Goal: Information Seeking & Learning: Learn about a topic

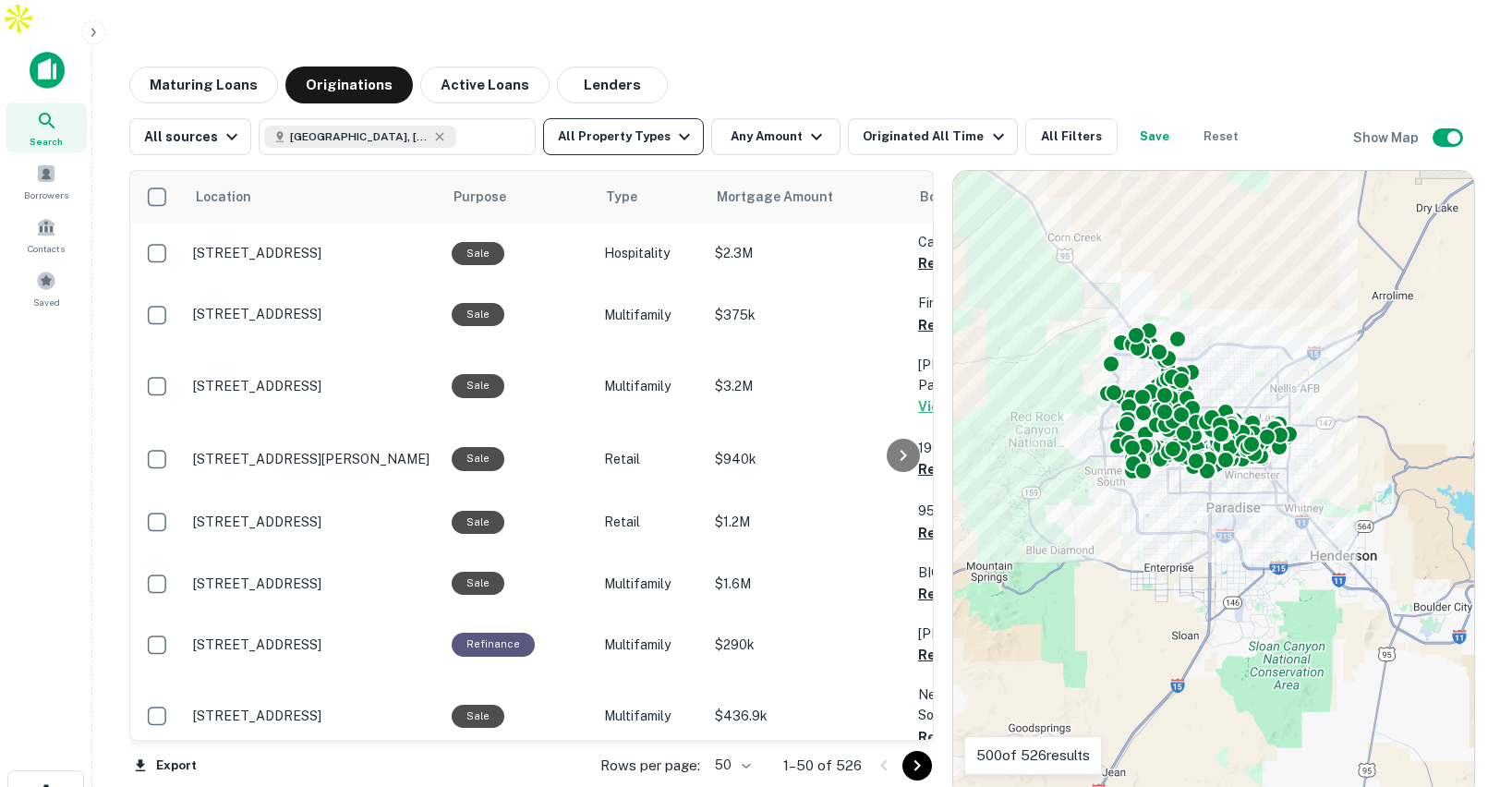
click at [653, 118] on button "All Property Types" at bounding box center [623, 136] width 161 height 37
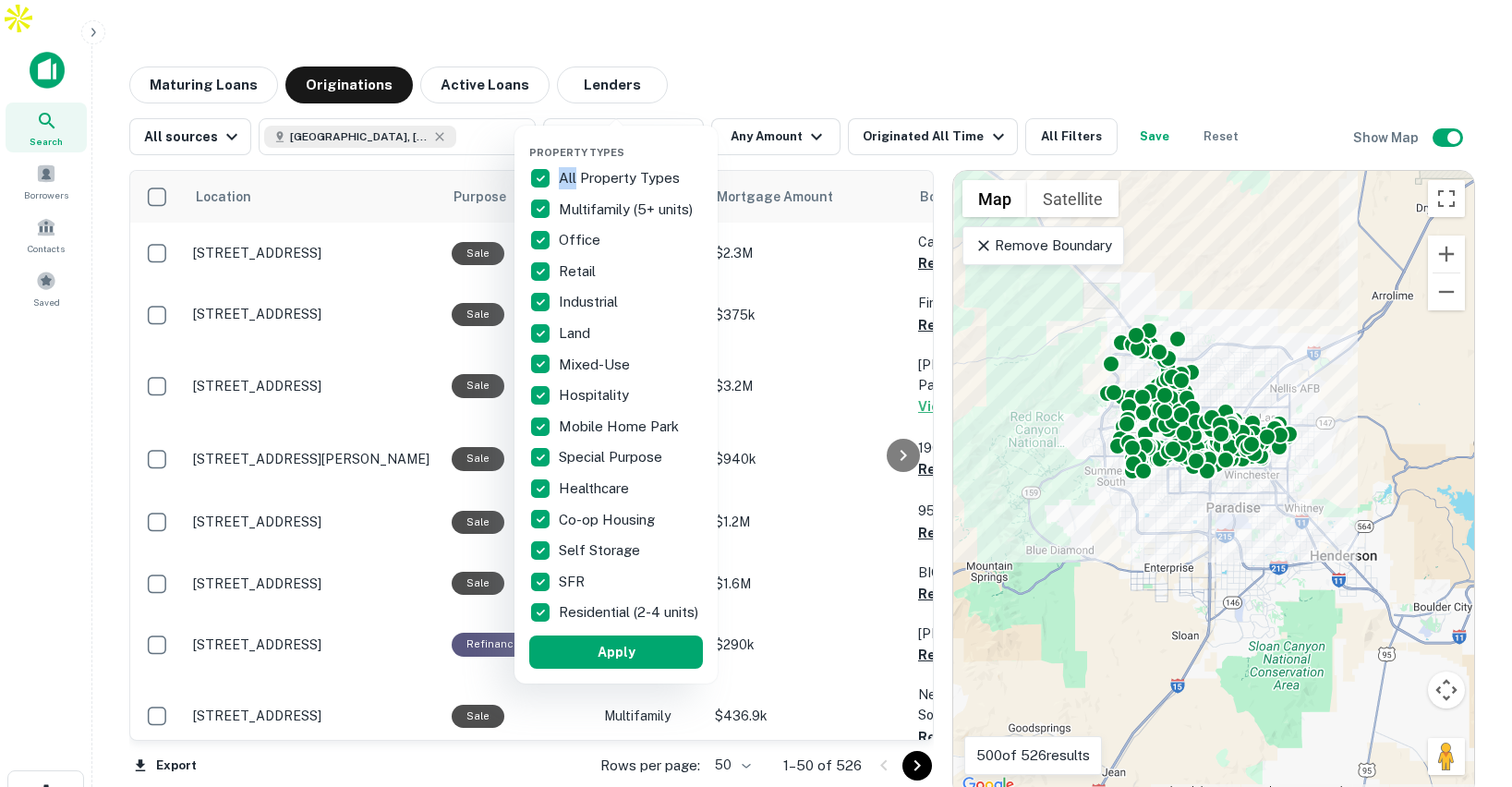
click at [515, 168] on div "Property Types All Property Types Multifamily (5+ units) Office Retail Industri…" at bounding box center [615, 405] width 203 height 558
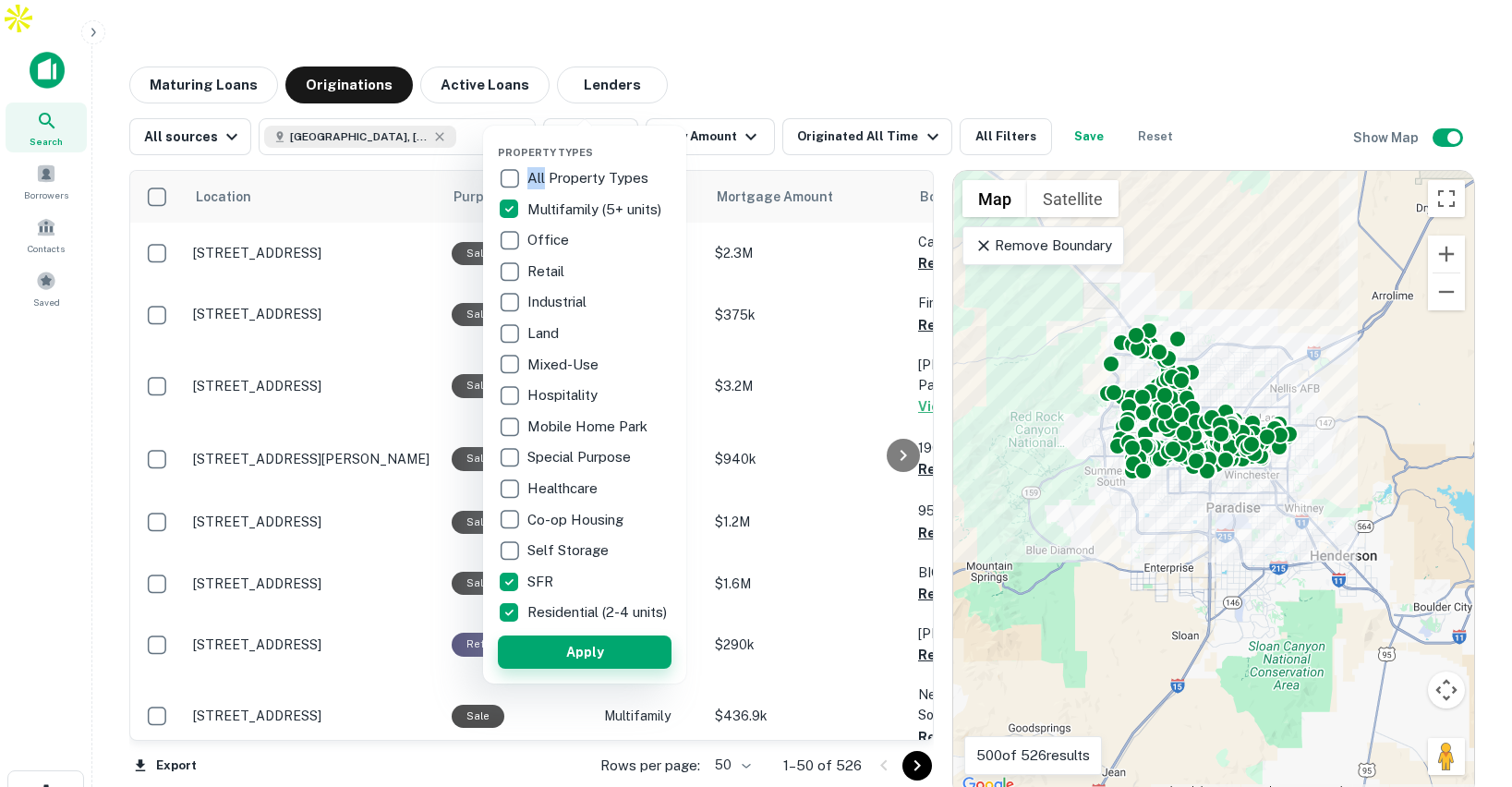
click at [575, 666] on button "Apply" at bounding box center [585, 652] width 173 height 33
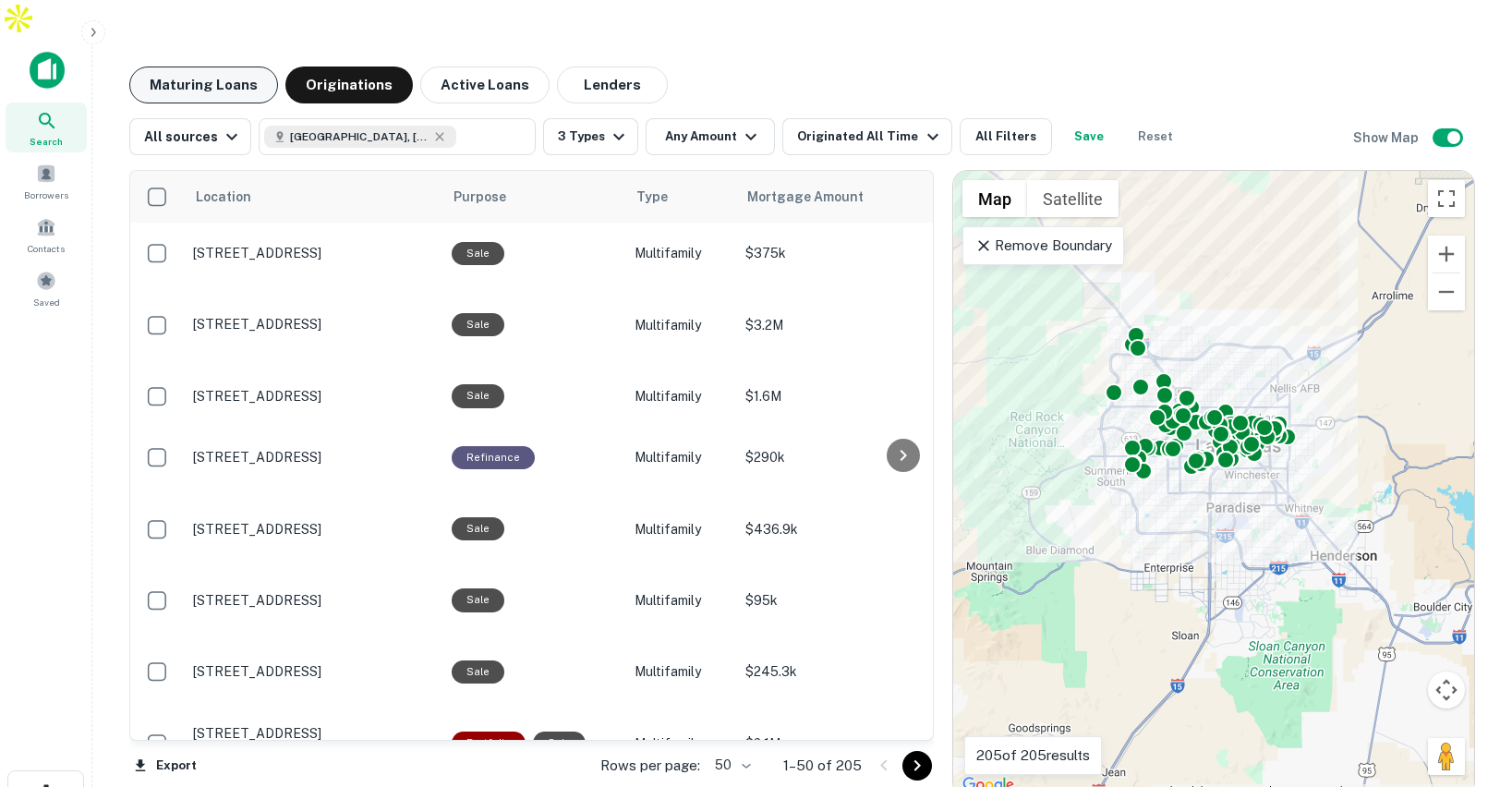
click at [213, 67] on button "Maturing Loans" at bounding box center [204, 85] width 149 height 37
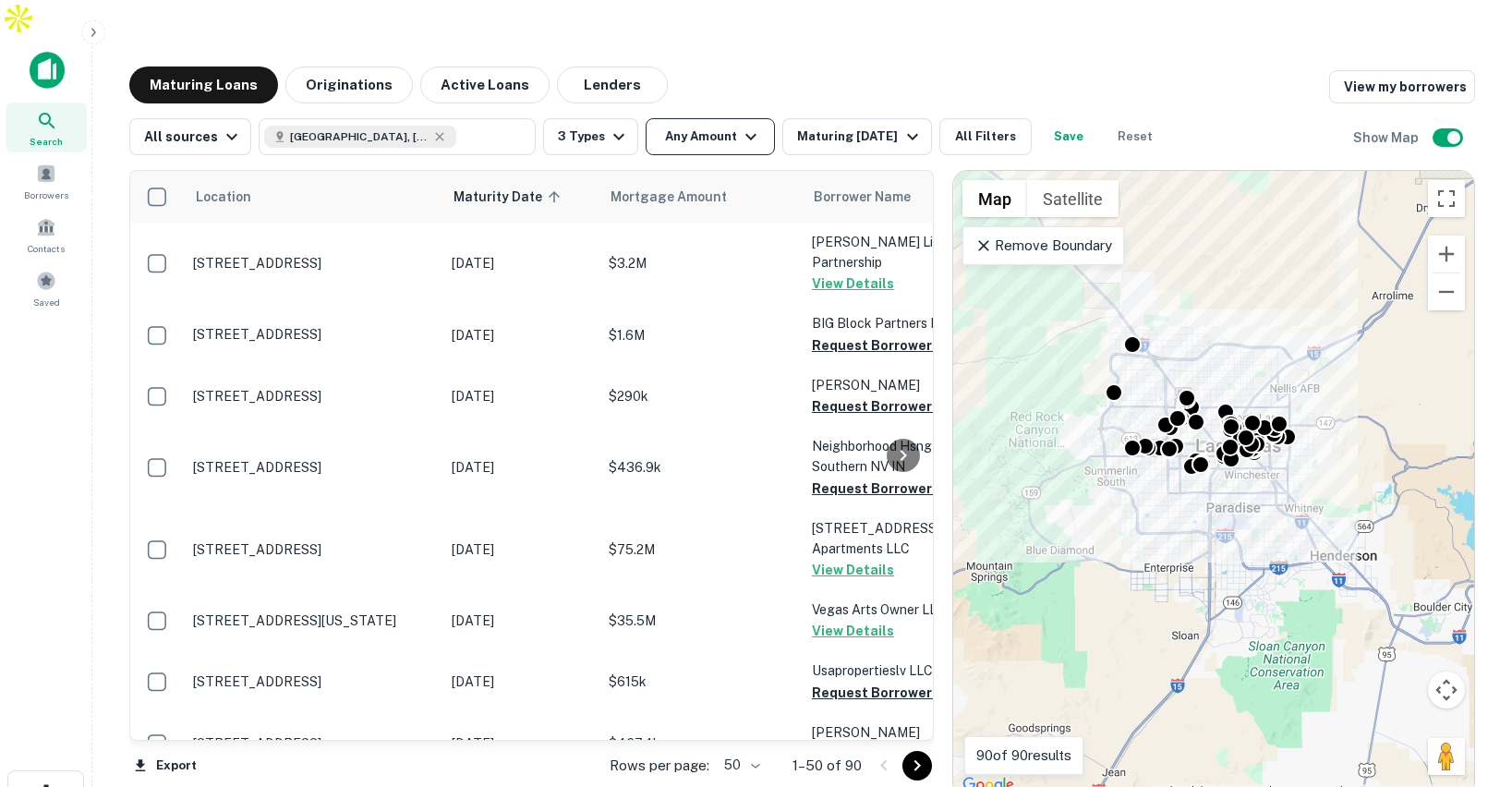
click at [740, 126] on icon "button" at bounding box center [751, 136] width 22 height 22
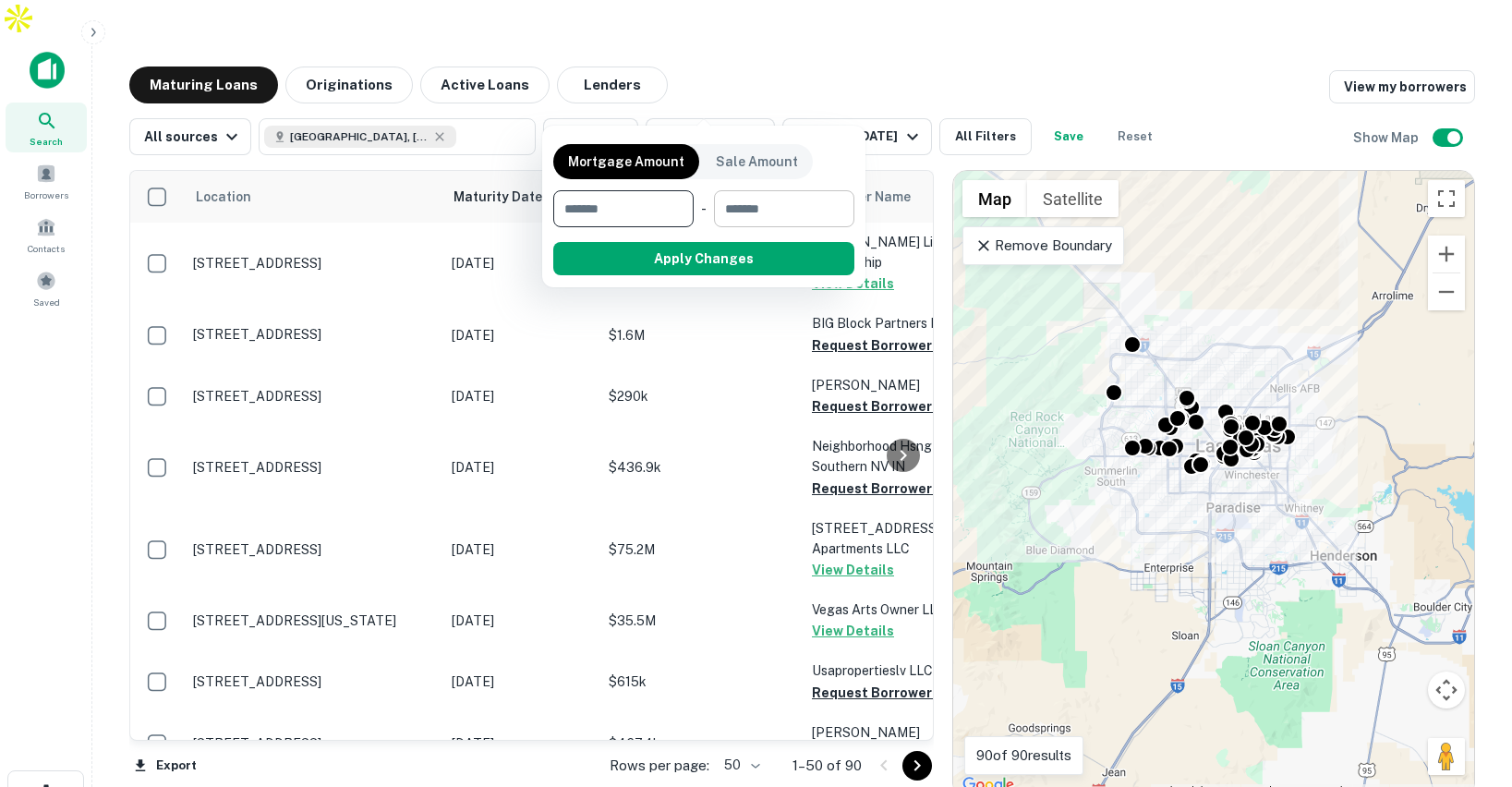
click at [749, 217] on input "number" at bounding box center [777, 209] width 128 height 37
type input "*******"
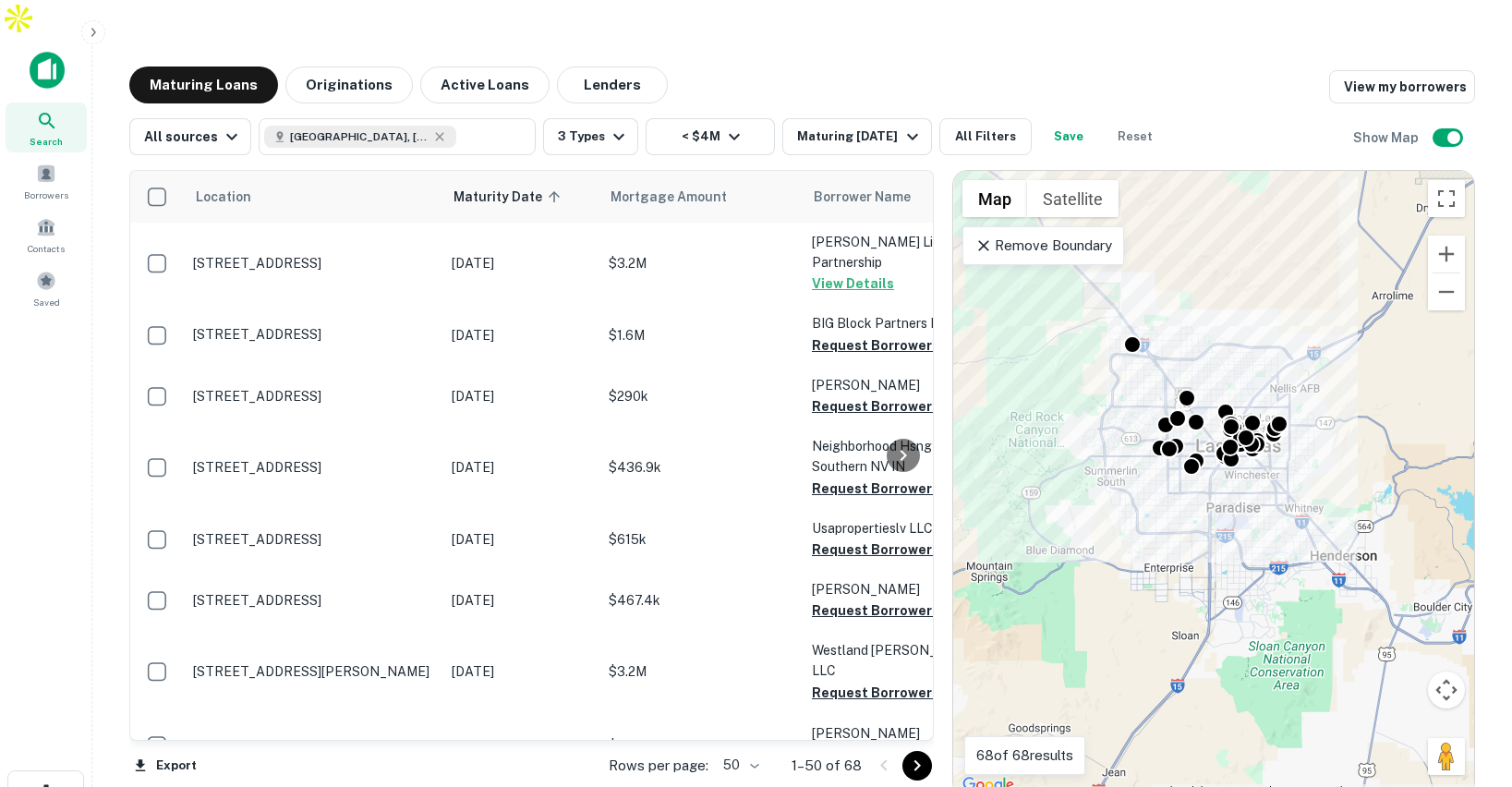
click at [1076, 234] on p "Remove Boundary" at bounding box center [1043, 245] width 137 height 22
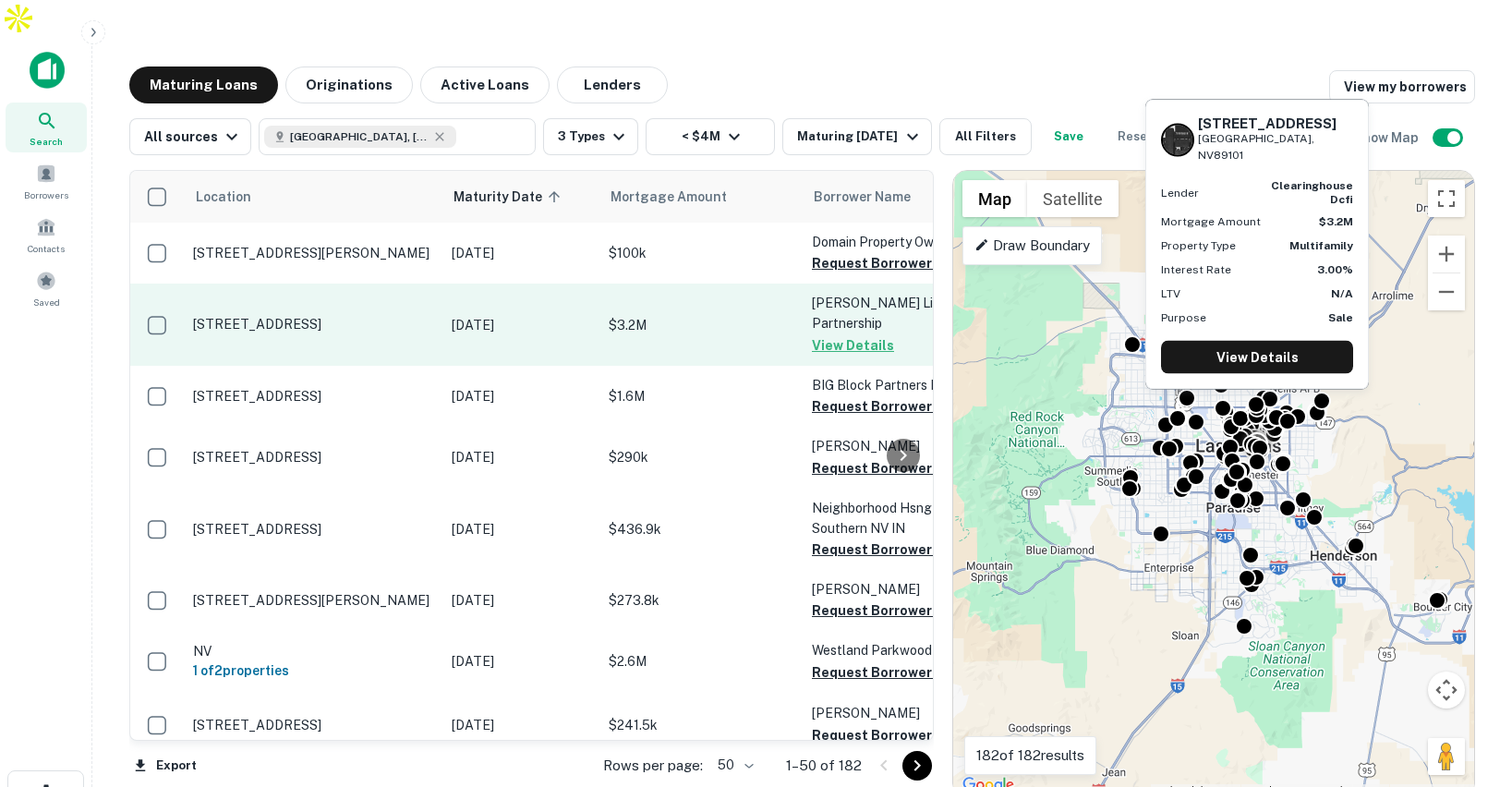
click at [733, 315] on p "$3.2M" at bounding box center [701, 325] width 185 height 20
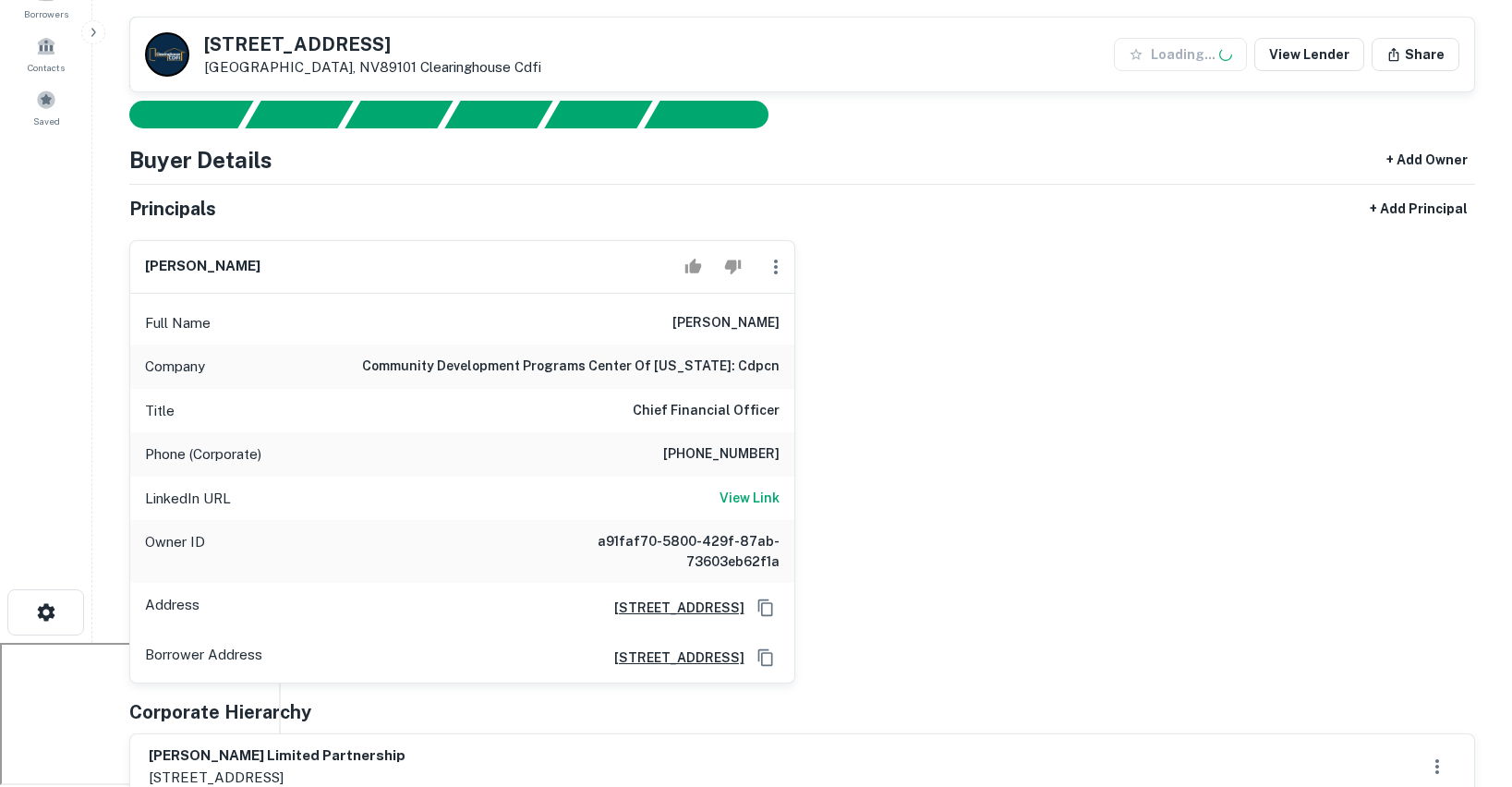
scroll to position [205, 0]
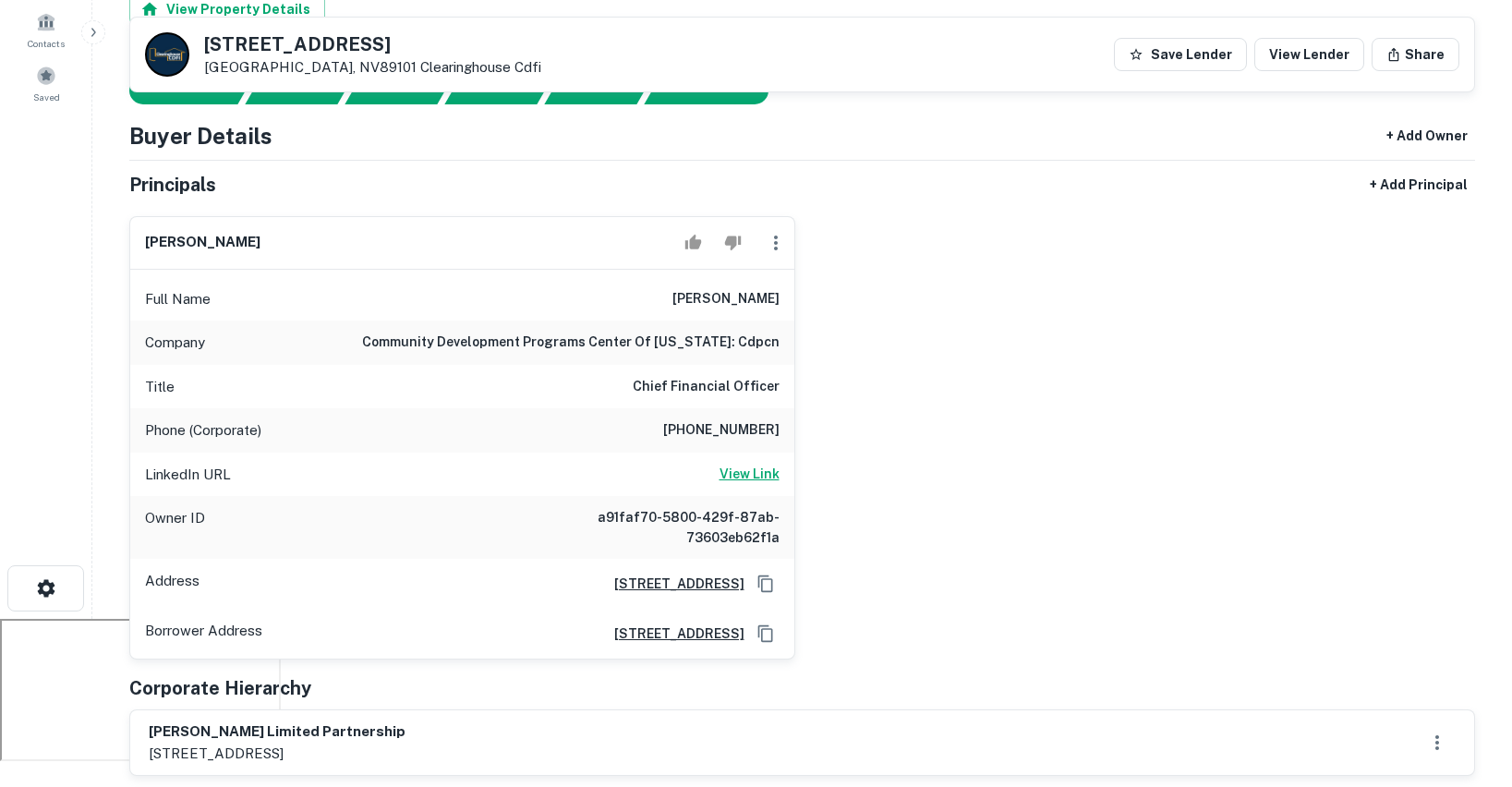
click at [747, 464] on h6 "View Link" at bounding box center [749, 474] width 60 height 20
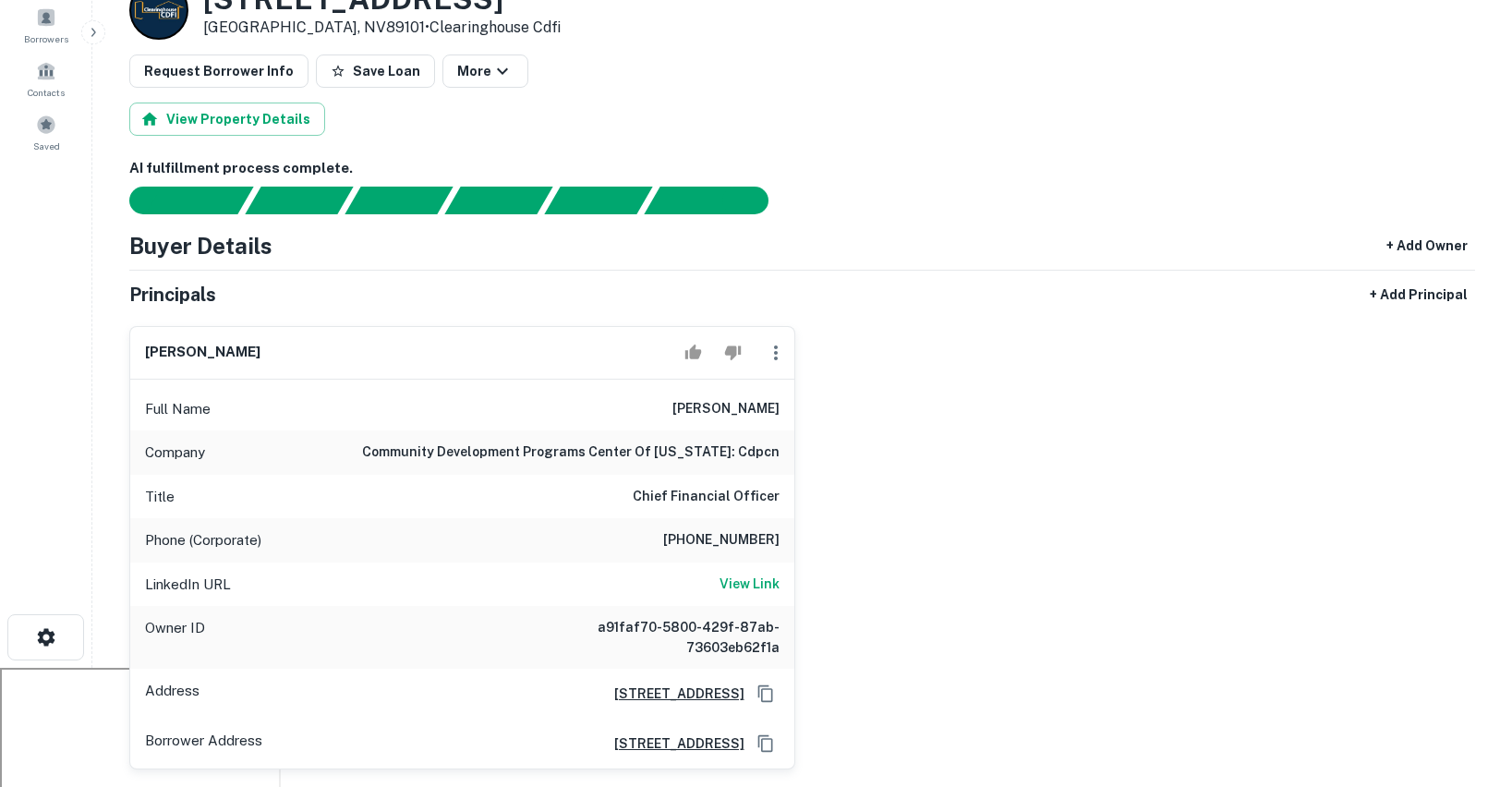
scroll to position [0, 0]
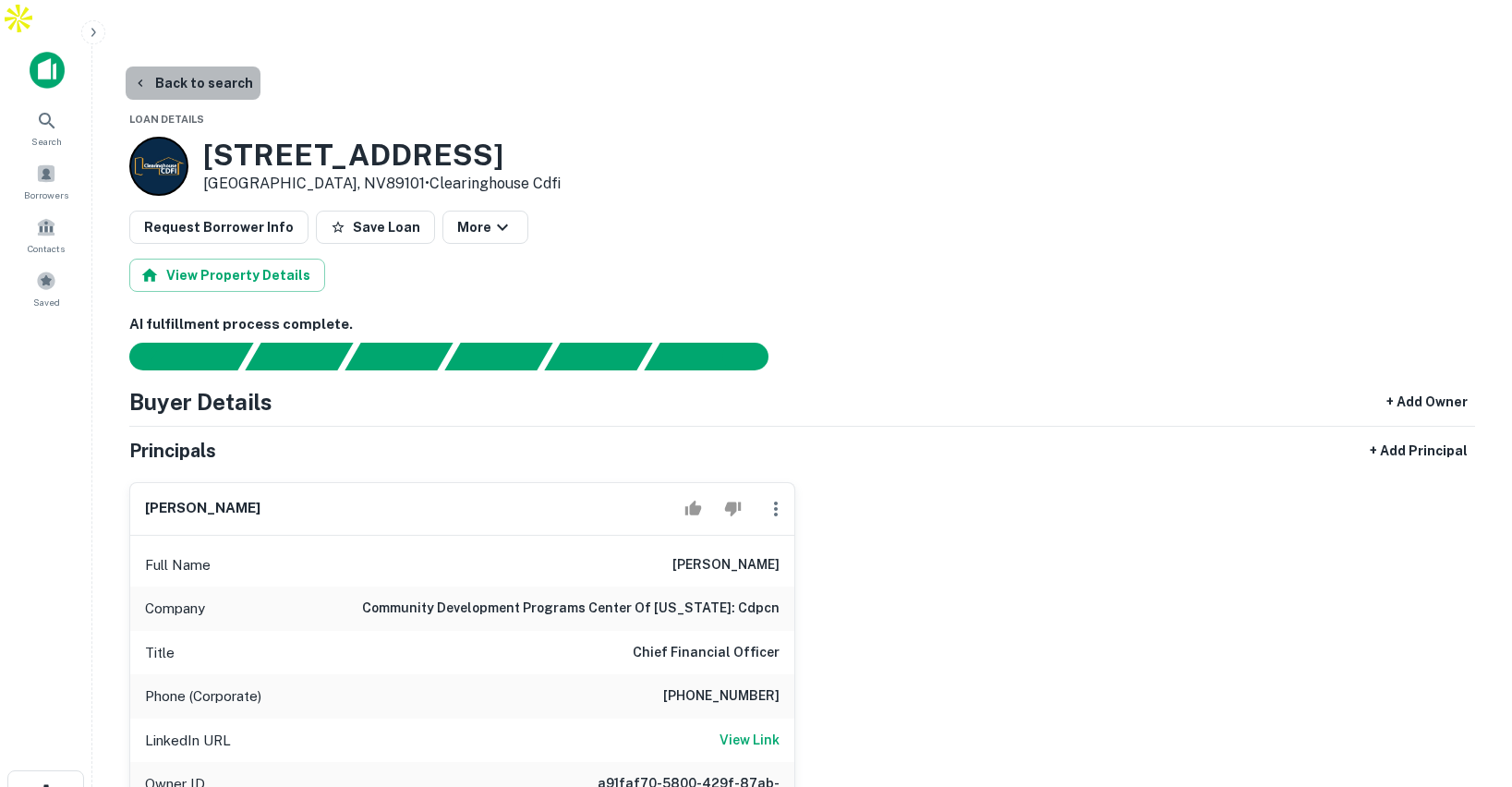
click at [195, 67] on button "Back to search" at bounding box center [193, 83] width 135 height 33
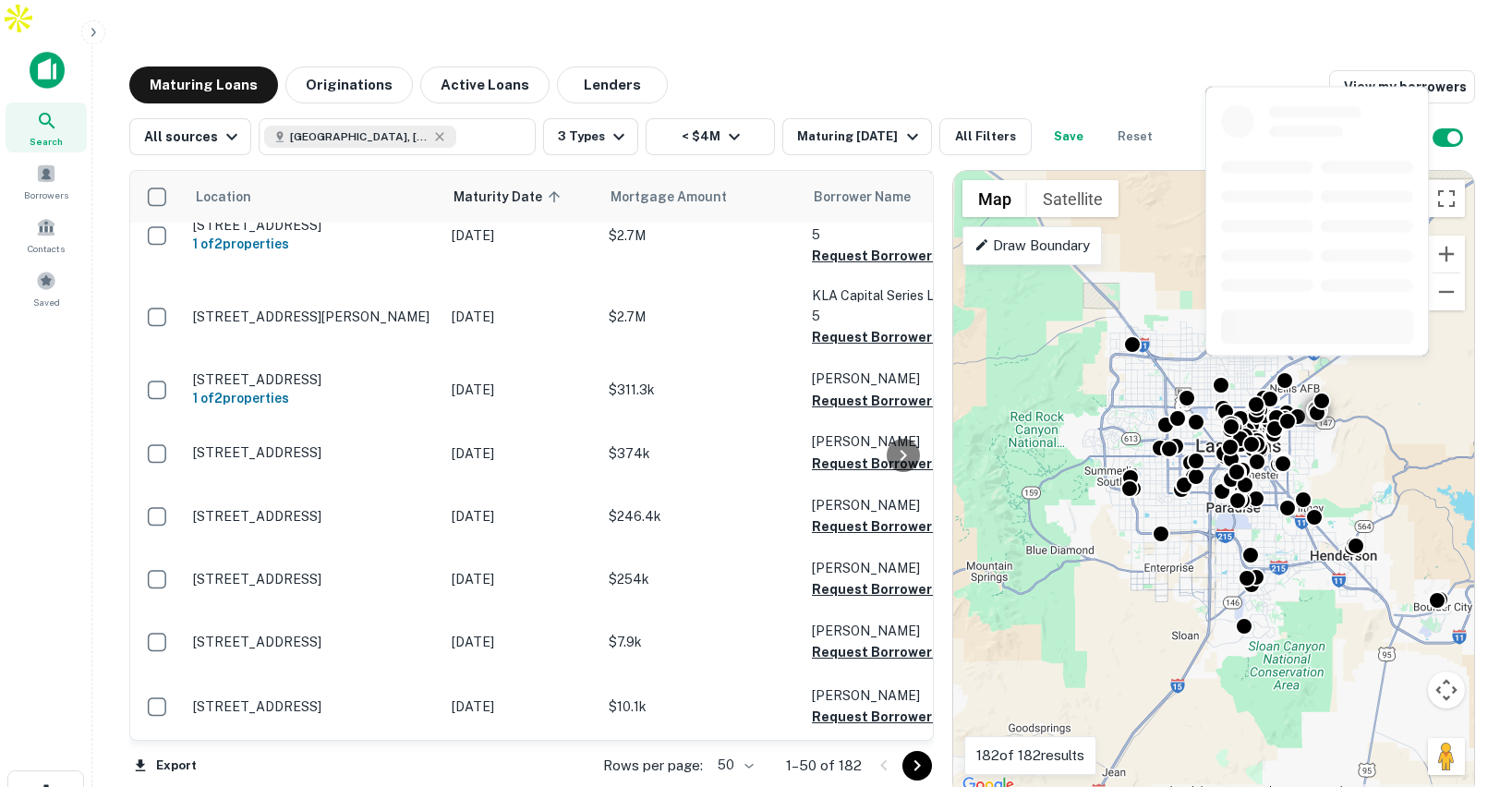
scroll to position [2626, 0]
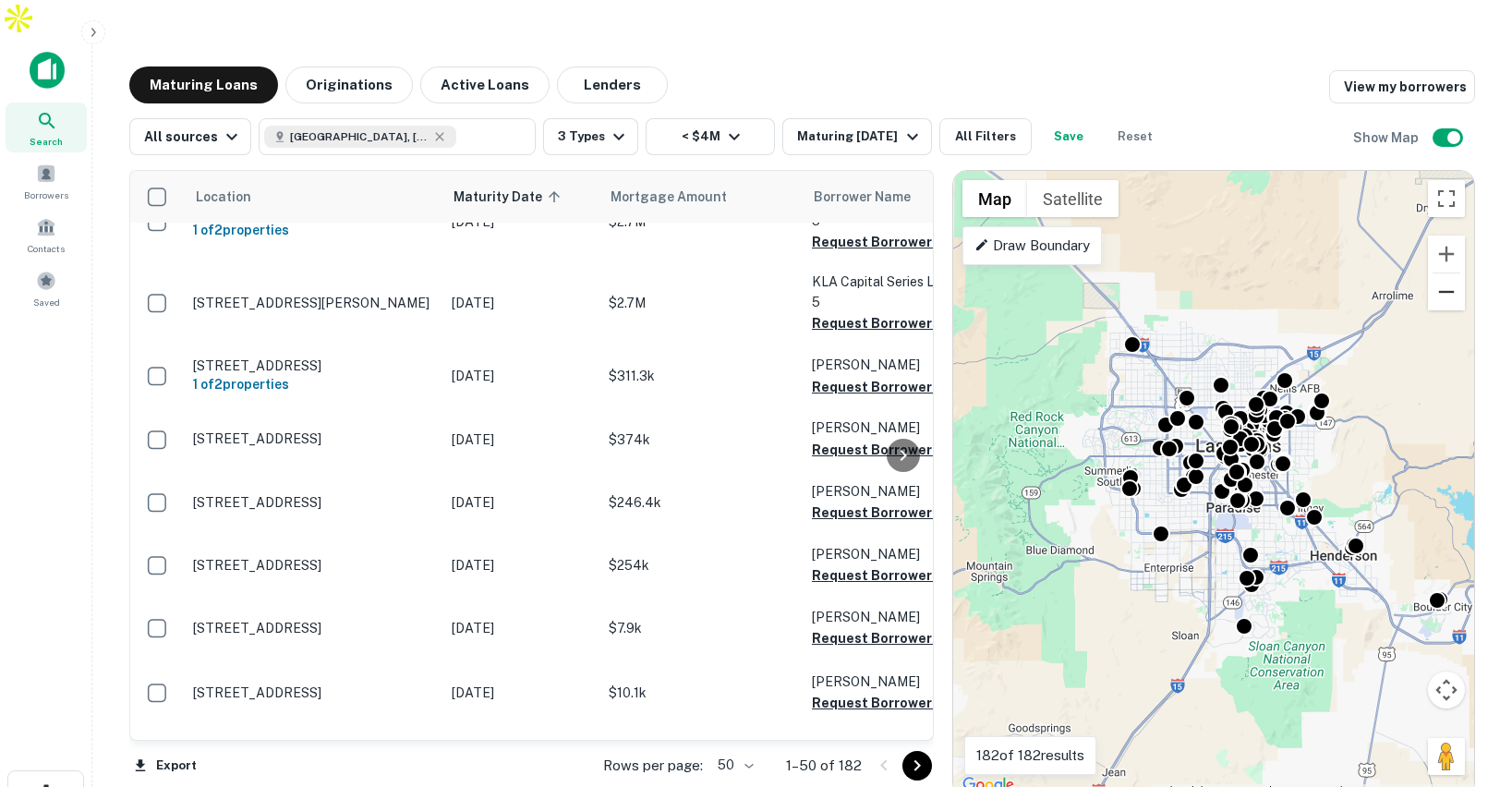
click at [1437, 273] on button "Zoom out" at bounding box center [1446, 292] width 37 height 37
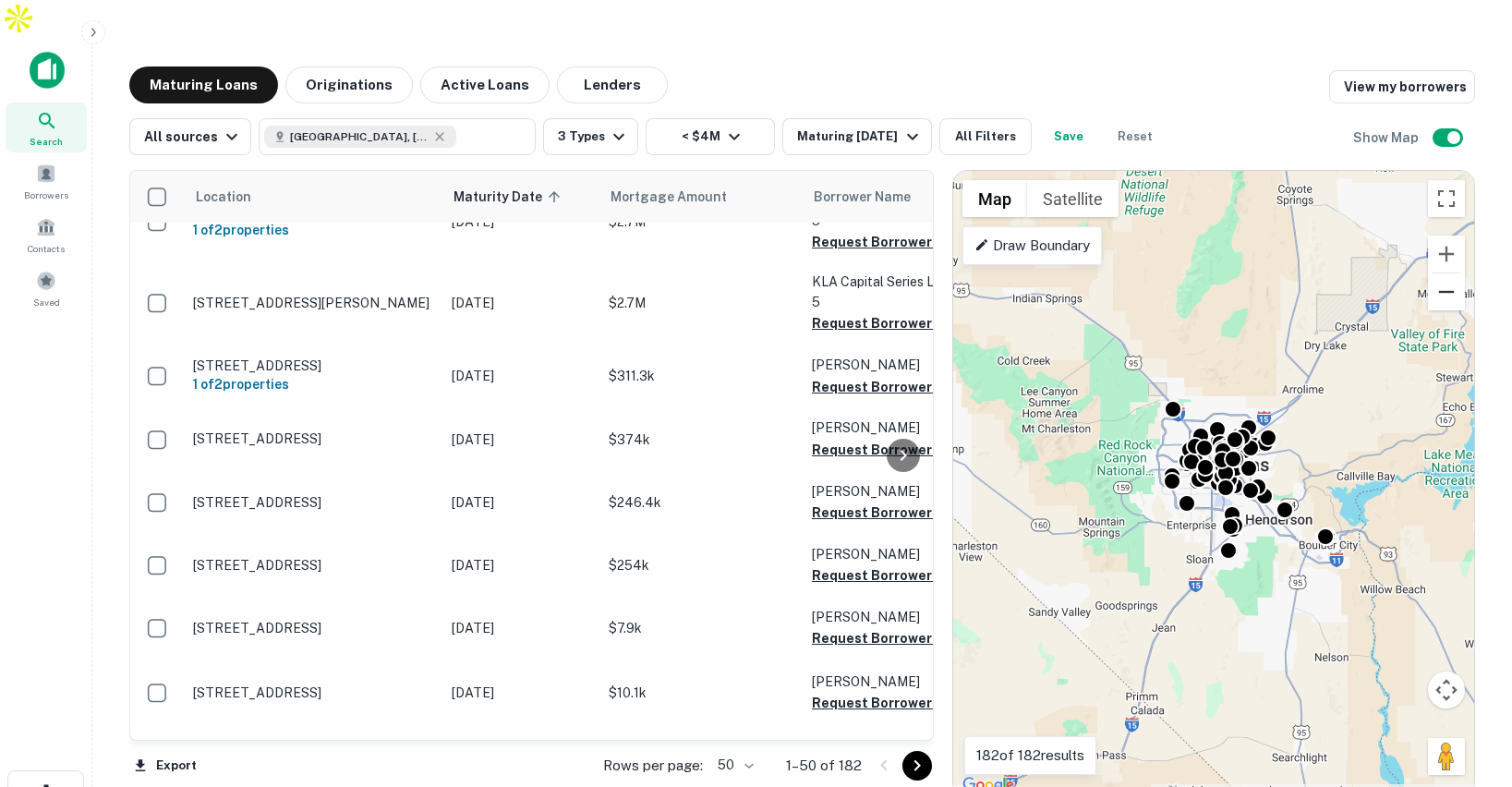
click at [1437, 273] on button "Zoom out" at bounding box center [1446, 292] width 37 height 37
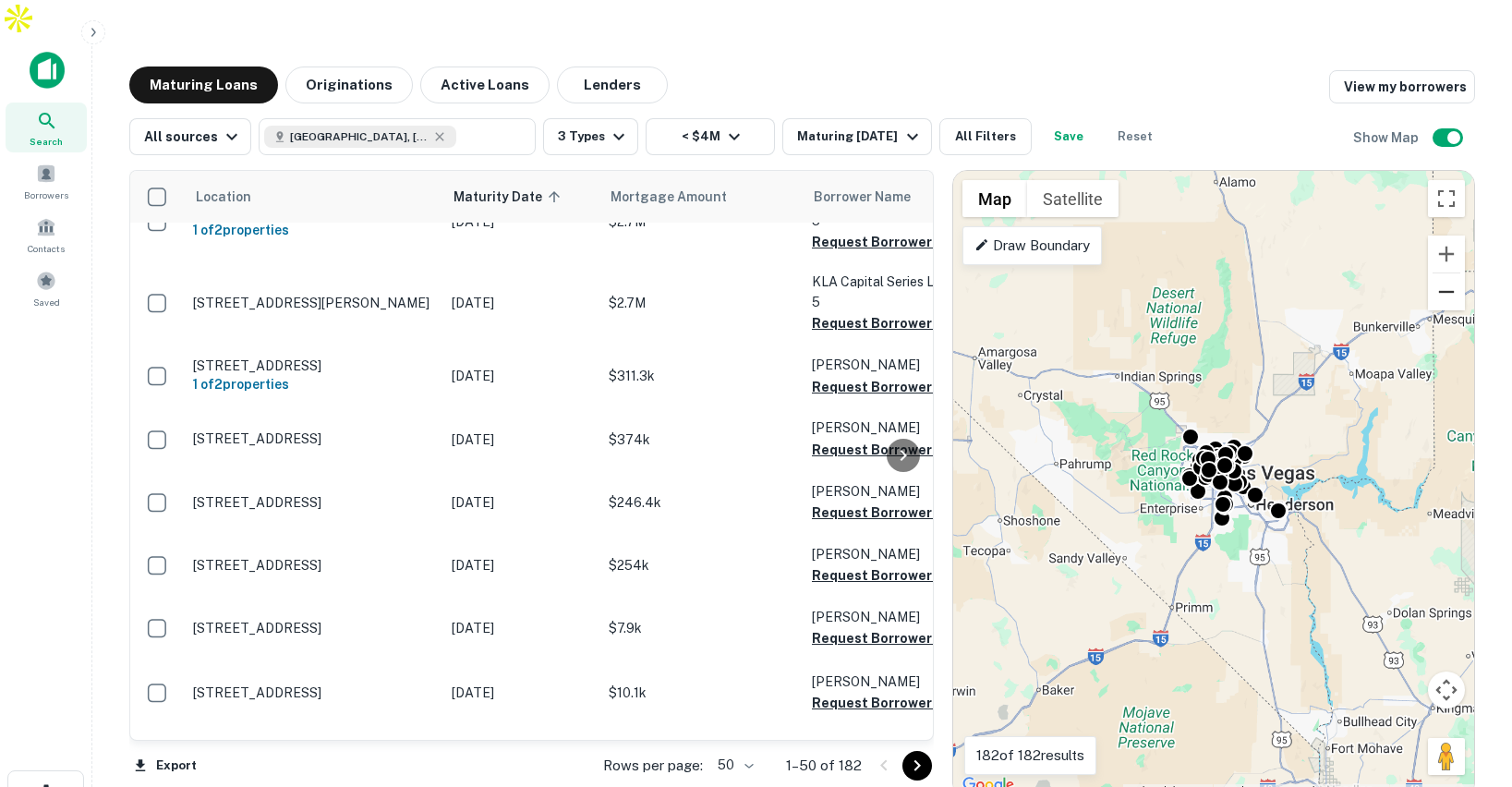
click at [1433, 273] on button "Zoom out" at bounding box center [1446, 292] width 37 height 37
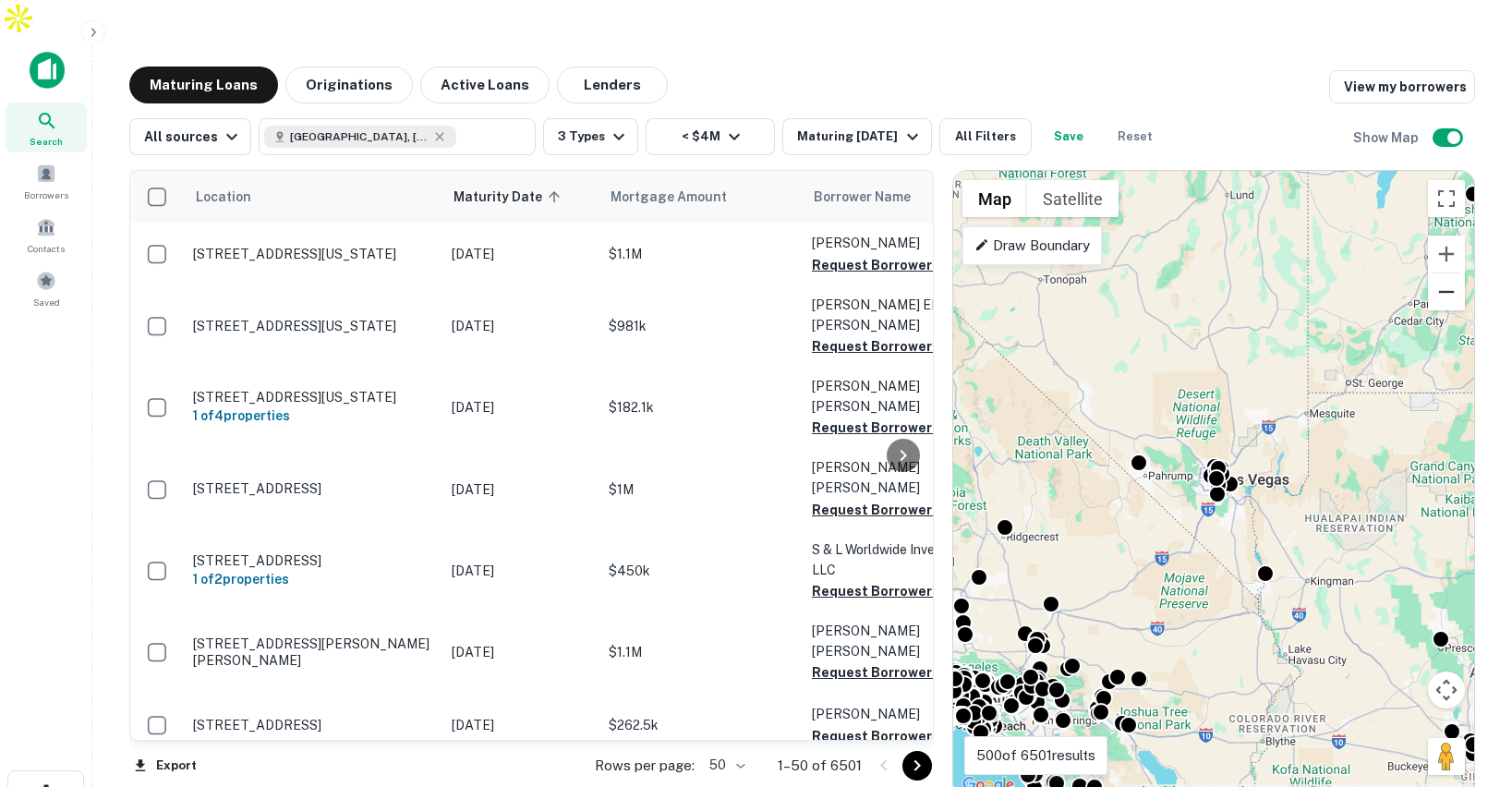
click at [1433, 273] on button "Zoom out" at bounding box center [1446, 292] width 37 height 37
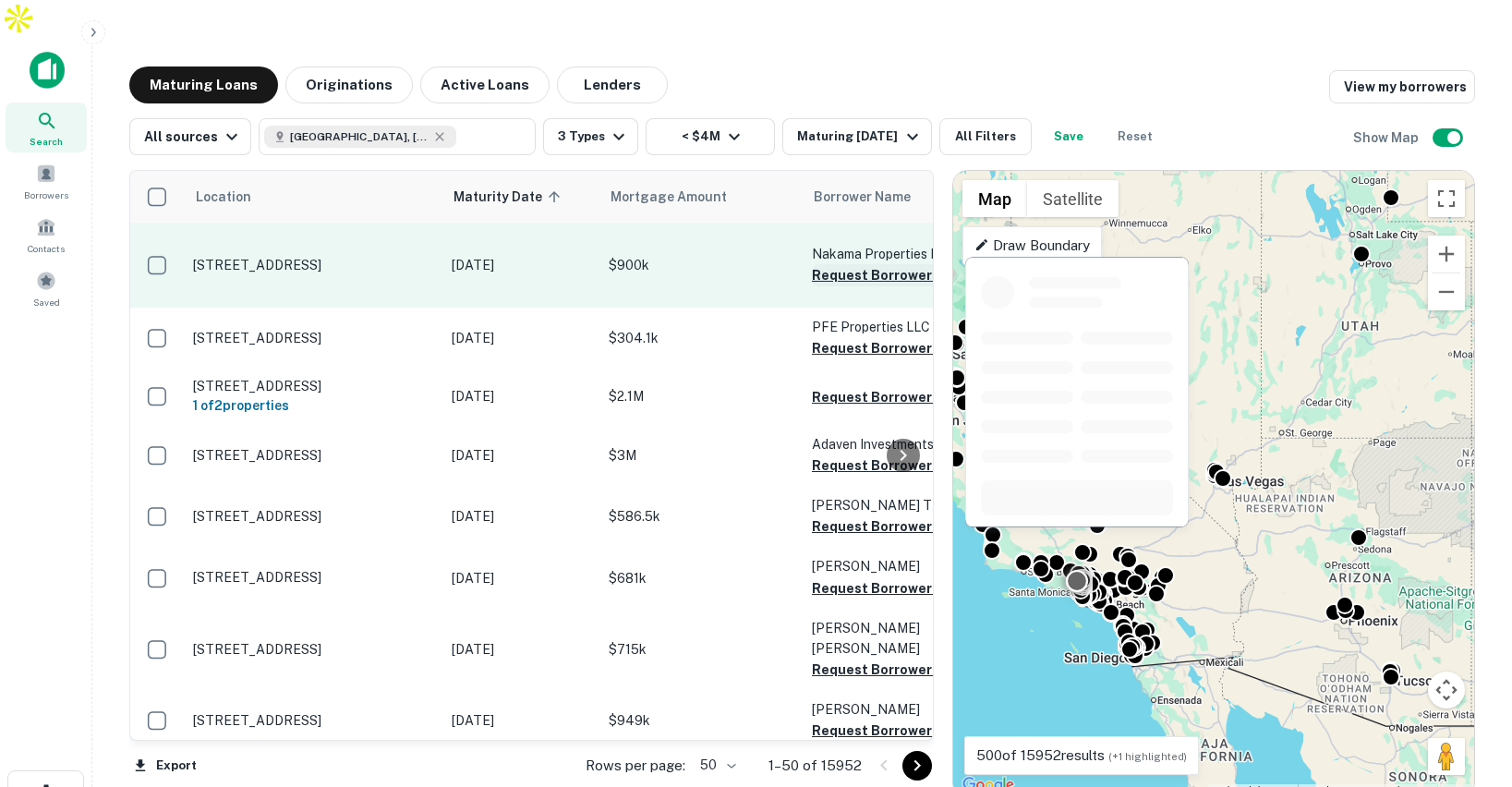
click at [861, 264] on button "Request Borrower Info" at bounding box center [886, 274] width 150 height 22
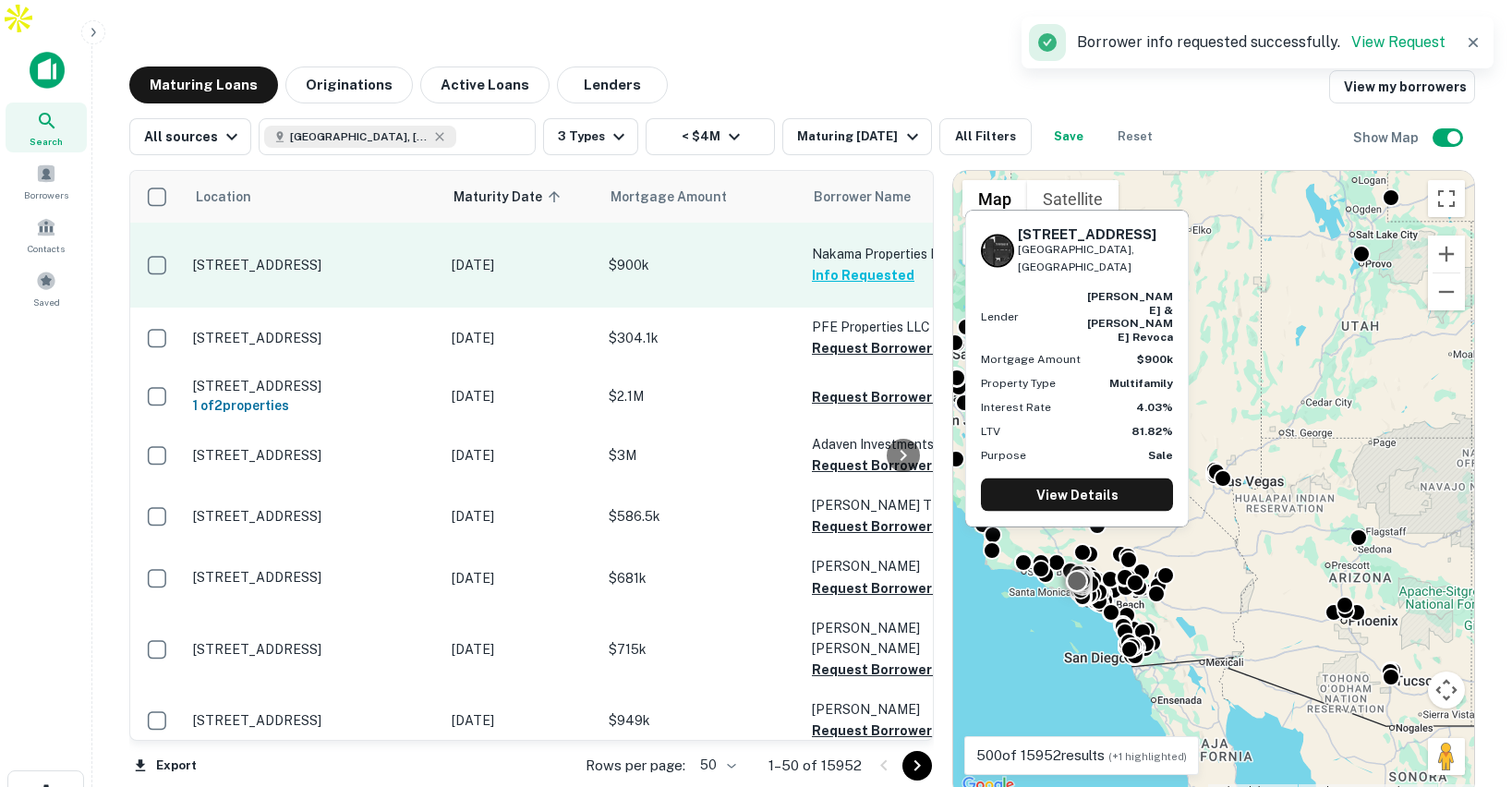
click at [676, 255] on p "$900k" at bounding box center [701, 265] width 185 height 20
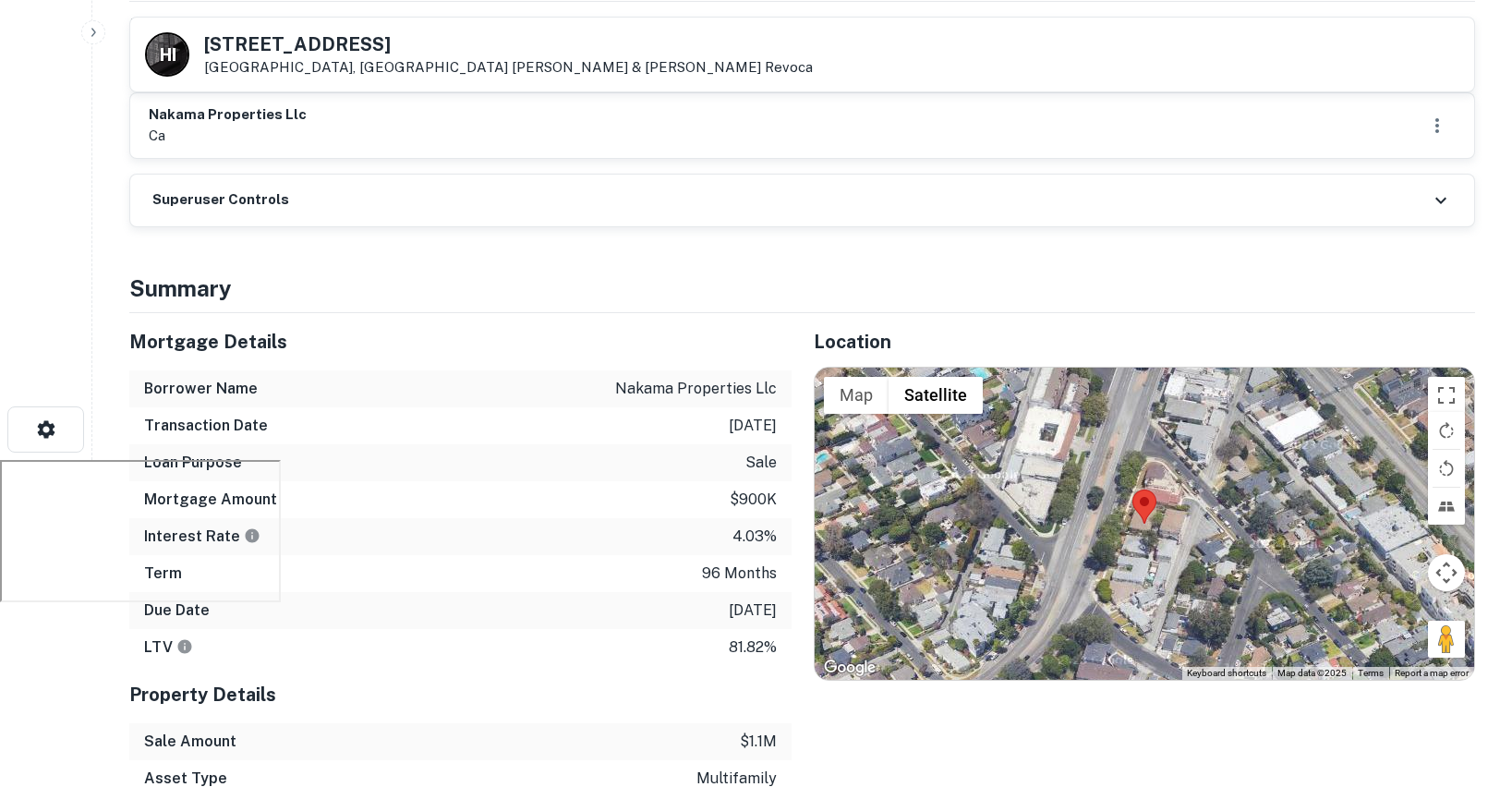
scroll to position [365, 0]
click at [881, 376] on button "Map" at bounding box center [857, 394] width 65 height 37
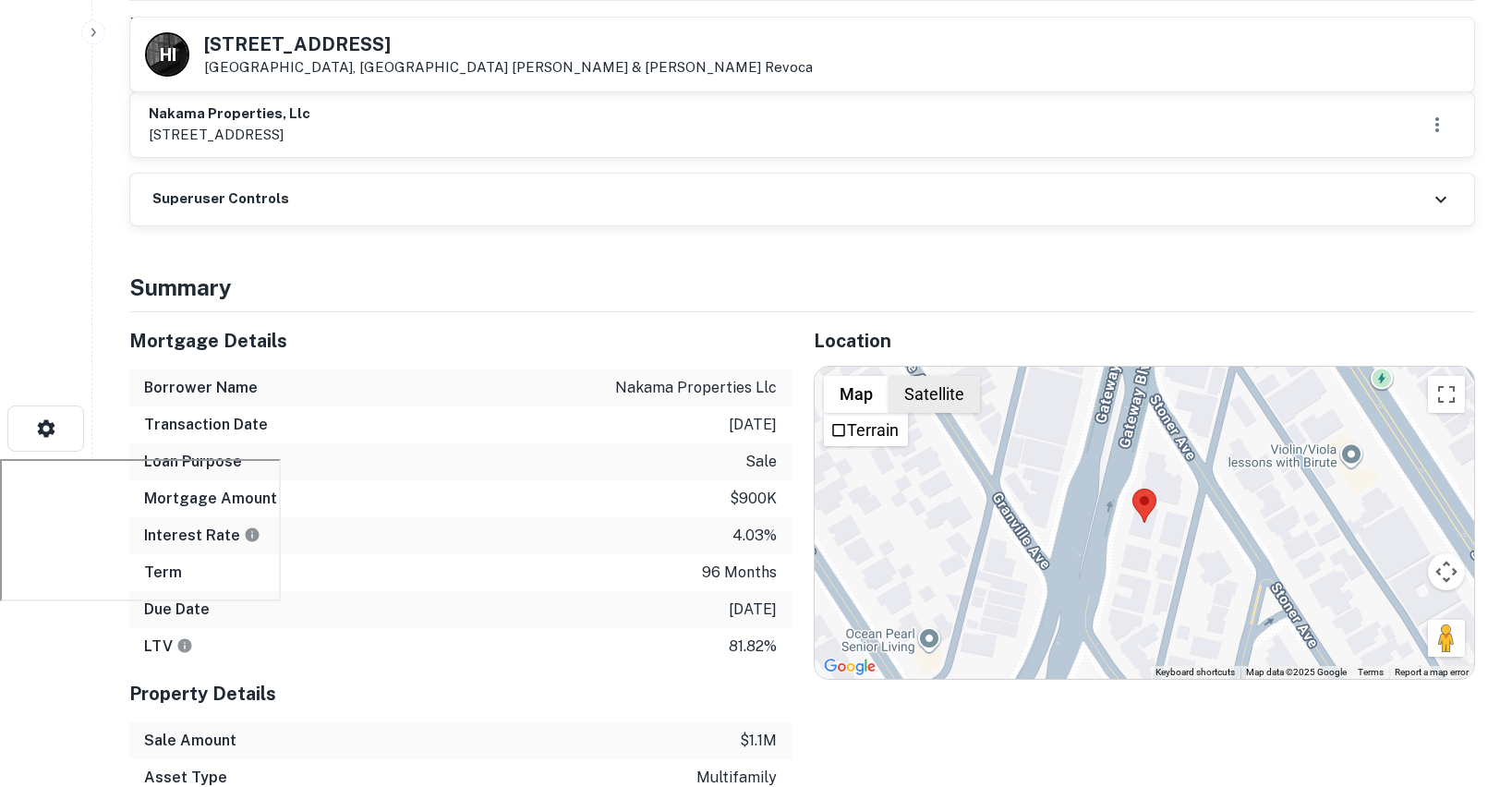
click at [917, 376] on button "Satellite" at bounding box center [935, 394] width 91 height 37
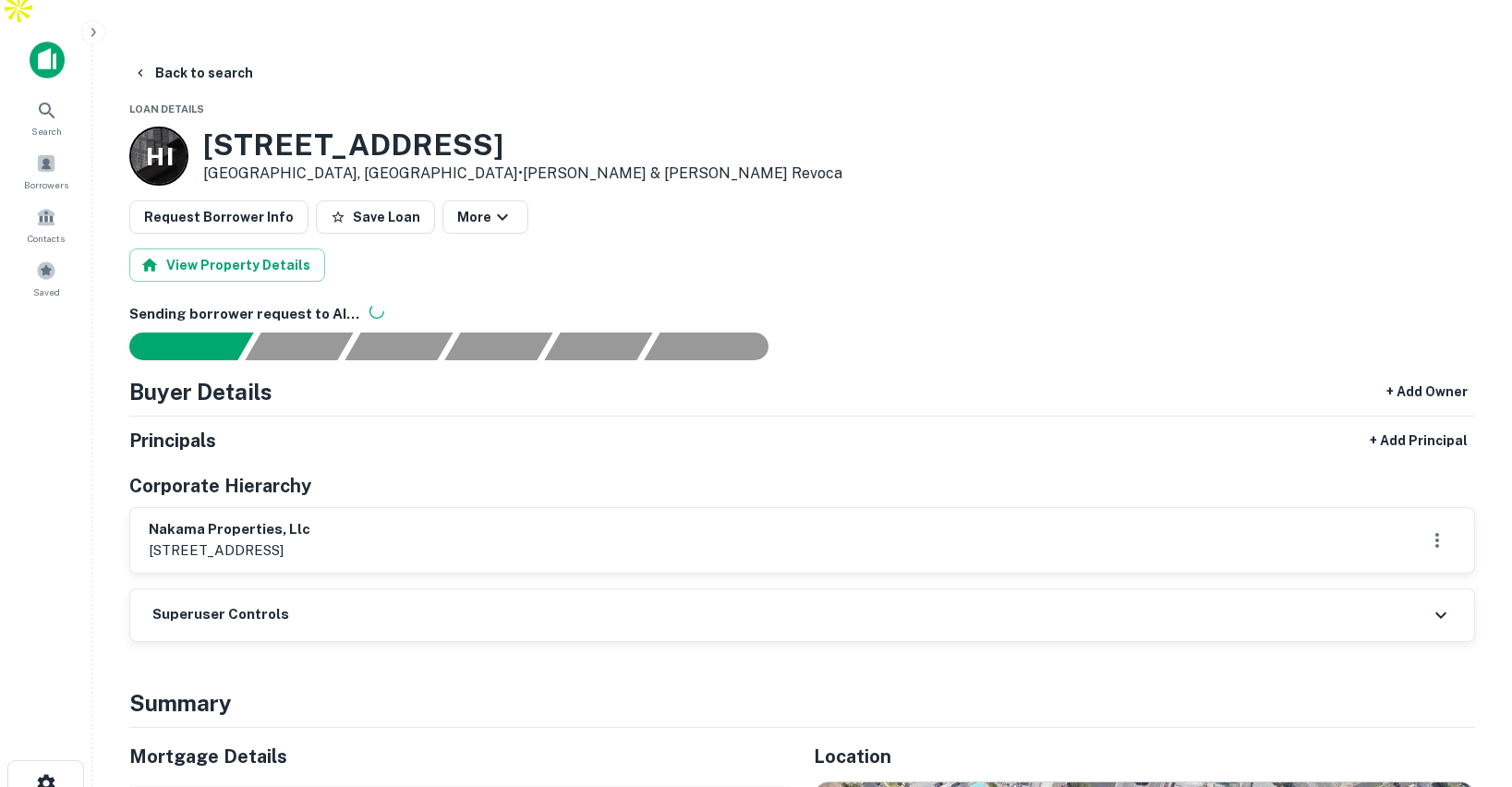
scroll to position [0, 0]
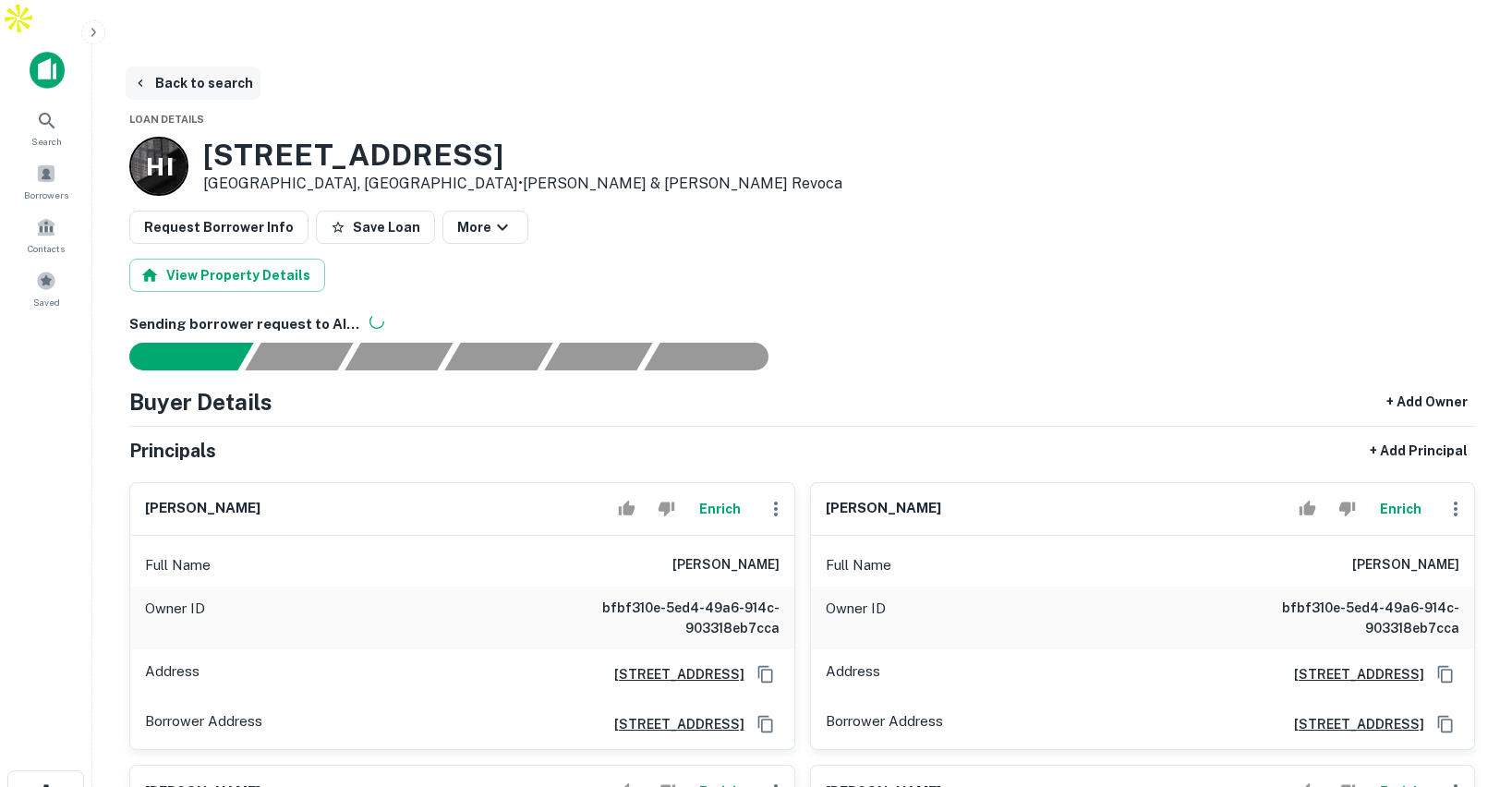
click at [200, 67] on button "Back to search" at bounding box center [193, 83] width 135 height 33
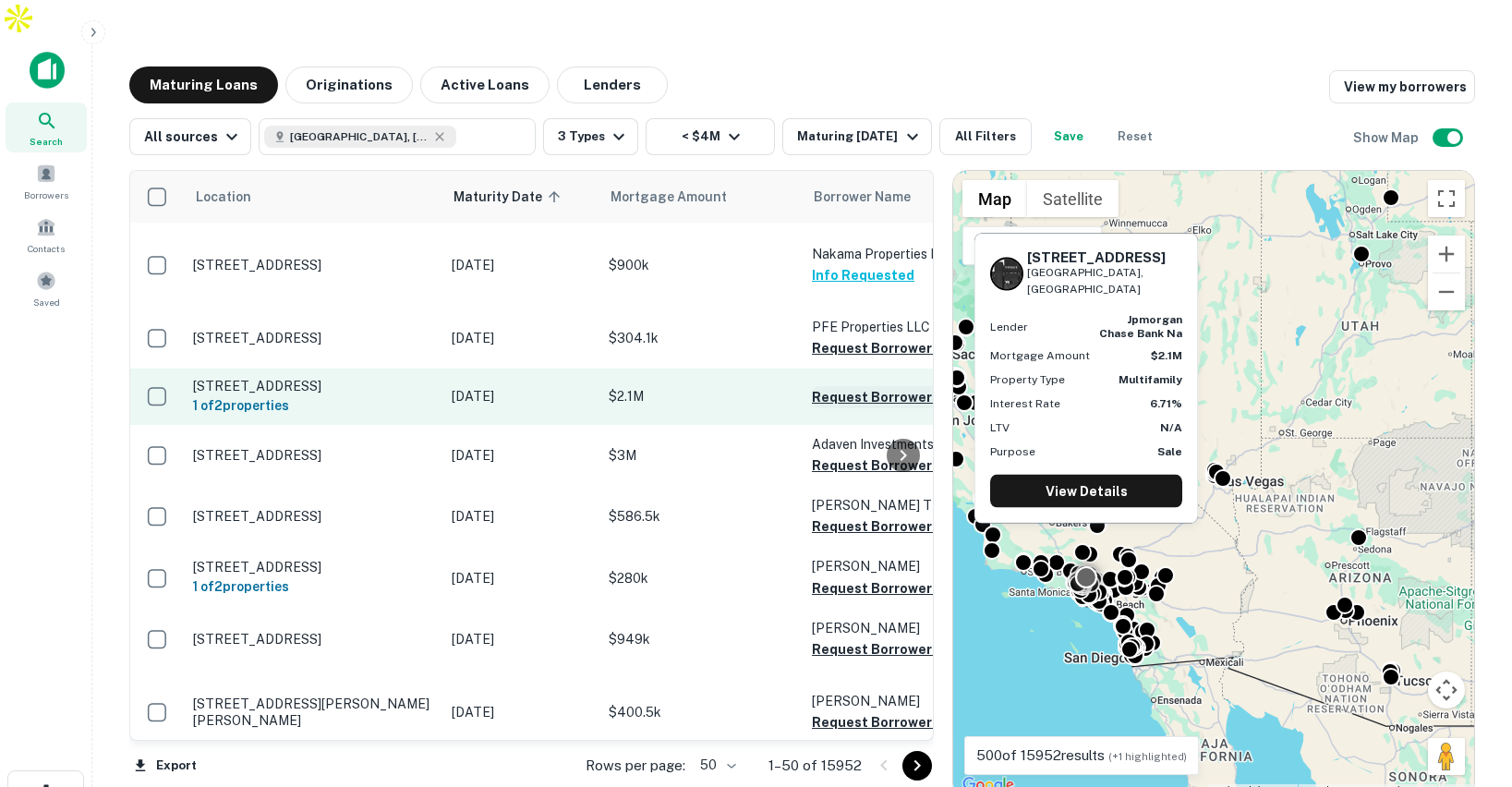
click at [848, 386] on button "Request Borrower Info" at bounding box center [886, 396] width 150 height 22
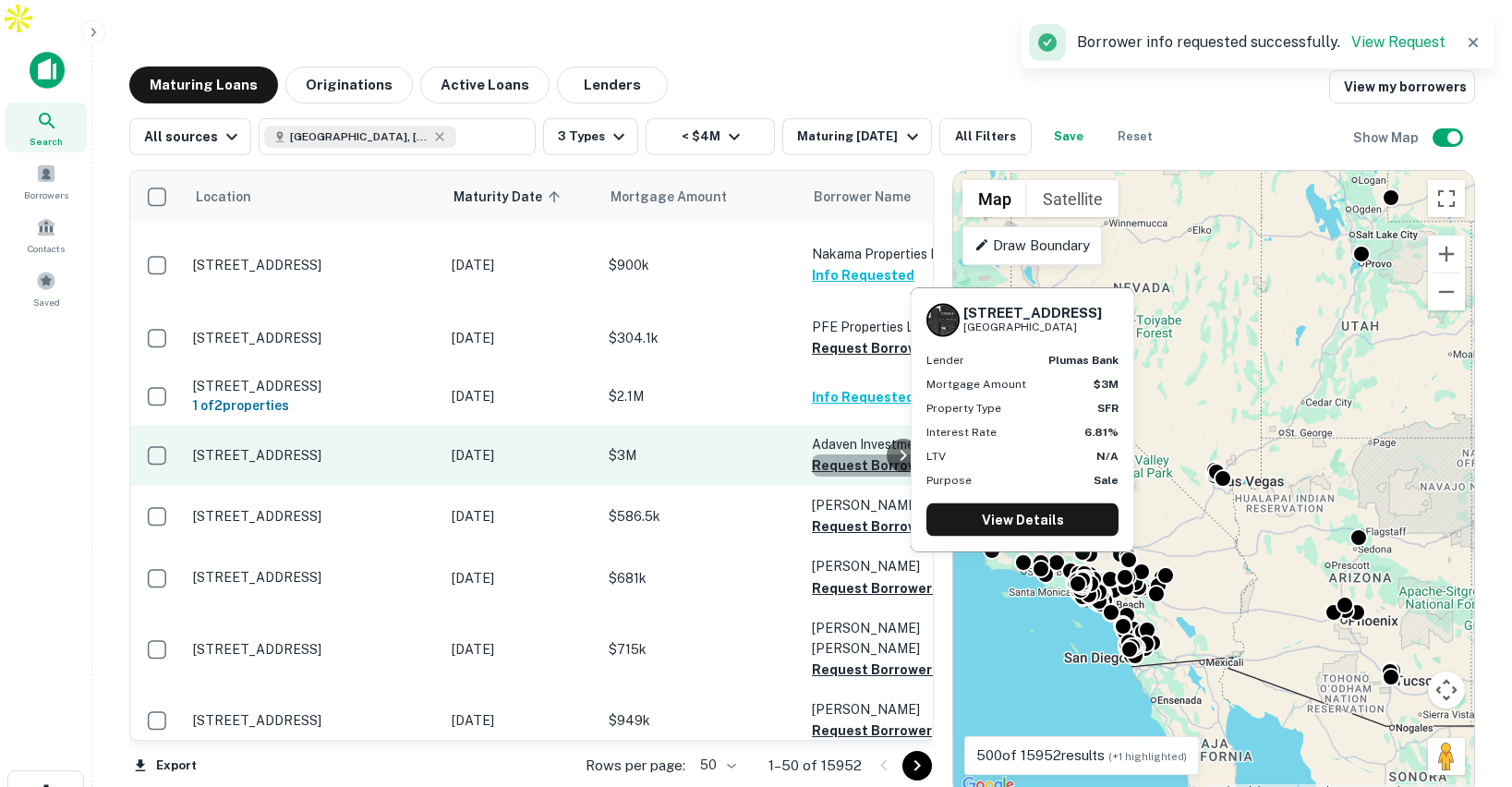
click at [832, 454] on button "Request Borrower Info" at bounding box center [886, 465] width 150 height 22
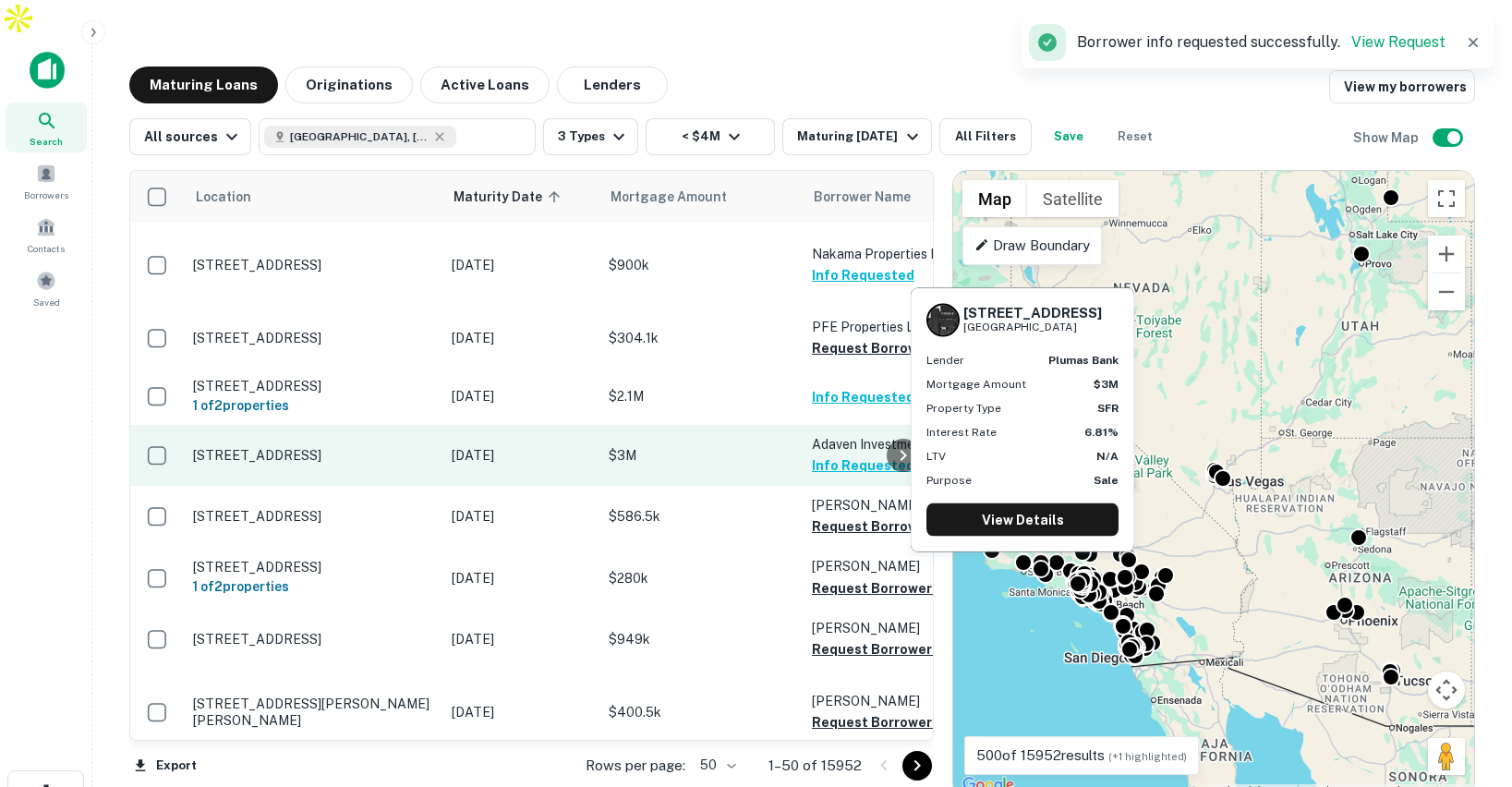
click at [705, 445] on p "$3M" at bounding box center [701, 454] width 185 height 20
